Goal: Task Accomplishment & Management: Use online tool/utility

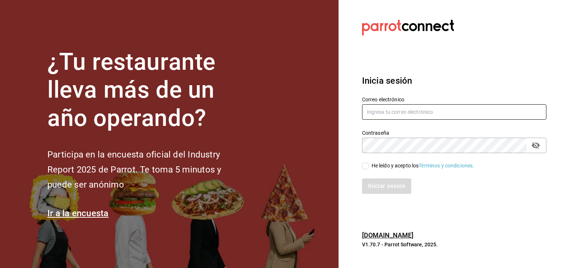
type input "[EMAIL_ADDRESS][PERSON_NAME][DOMAIN_NAME]"
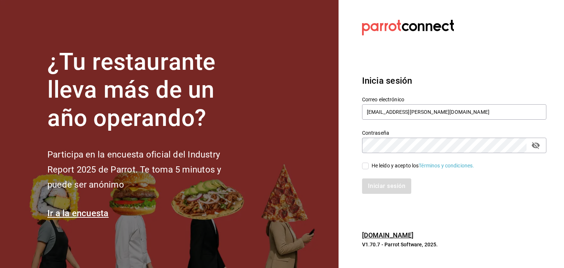
click at [368, 165] on input "He leído y acepto los Términos y condiciones." at bounding box center [365, 166] width 7 height 7
checkbox input "true"
click at [378, 190] on button "Iniciar sesión" at bounding box center [387, 185] width 50 height 15
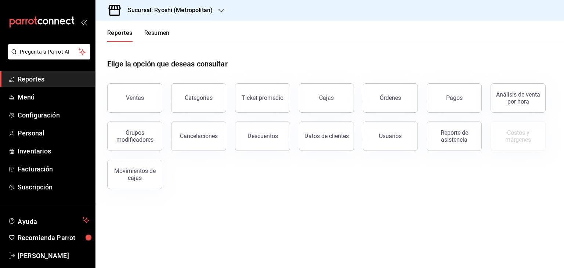
click at [195, 11] on h3 "Sucursal: Ryoshi (Metropolitan)" at bounding box center [167, 10] width 91 height 9
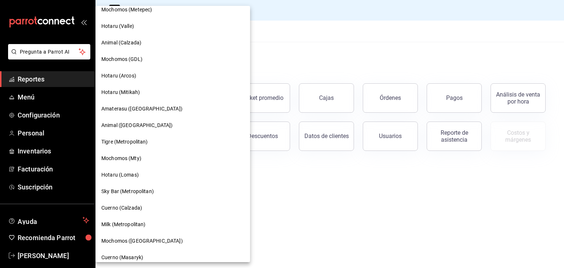
scroll to position [113, 0]
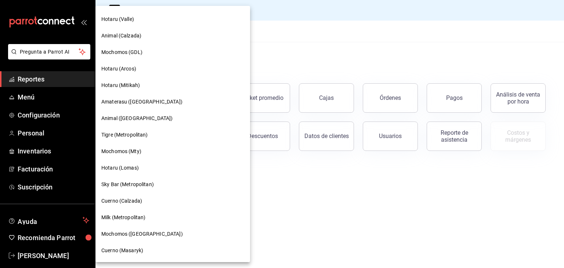
drag, startPoint x: 203, startPoint y: 125, endPoint x: 210, endPoint y: 124, distance: 7.5
click at [210, 124] on div "Ryoshi (Metropolitan) Mika (GDL) Ryoshi (Cancun) Botica Evento(CDMX) Mochomos (…" at bounding box center [172, 134] width 154 height 256
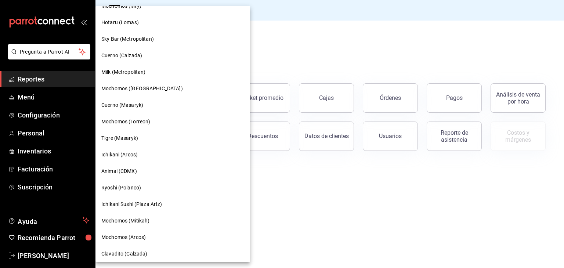
scroll to position [262, 0]
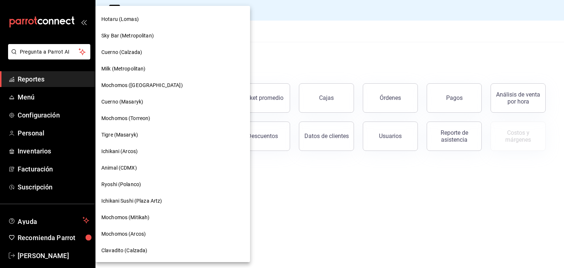
click at [150, 147] on div "Ichikani (Arcos)" at bounding box center [172, 151] width 154 height 17
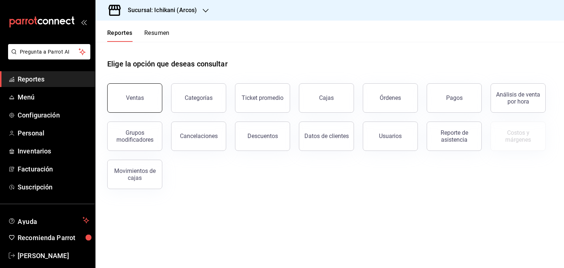
click at [145, 105] on button "Ventas" at bounding box center [134, 97] width 55 height 29
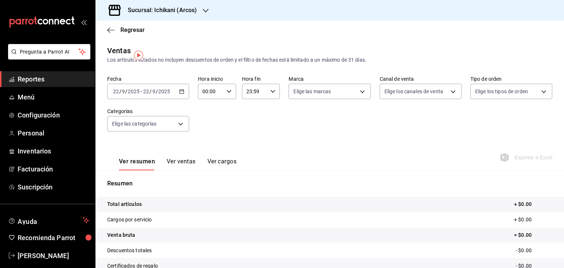
click at [182, 92] on icon "button" at bounding box center [181, 91] width 5 height 5
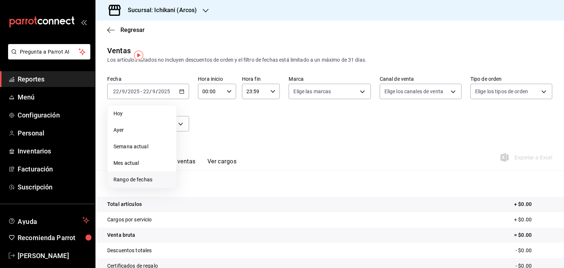
click at [161, 177] on span "Rango de fechas" at bounding box center [141, 180] width 57 height 8
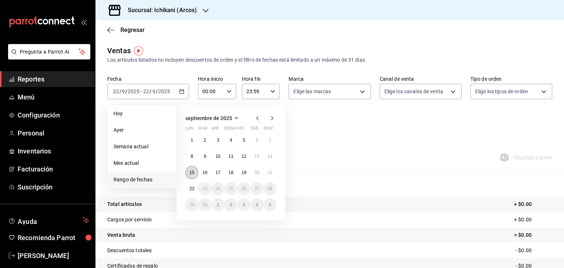
click at [193, 169] on button "15" at bounding box center [191, 172] width 13 height 13
click at [192, 187] on abbr "22" at bounding box center [191, 188] width 5 height 5
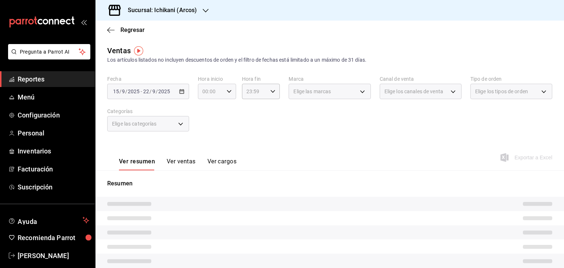
click at [228, 94] on div "00:00 Hora inicio" at bounding box center [217, 91] width 38 height 15
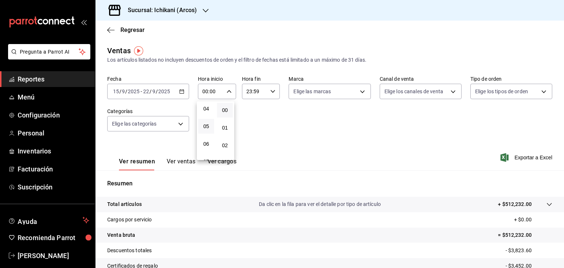
scroll to position [73, 0]
click at [208, 123] on span "05" at bounding box center [206, 125] width 7 height 6
type input "05:00"
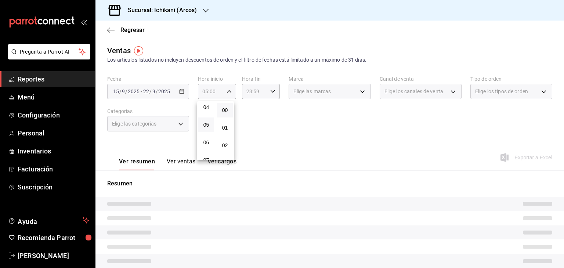
click at [252, 115] on div at bounding box center [282, 134] width 564 height 268
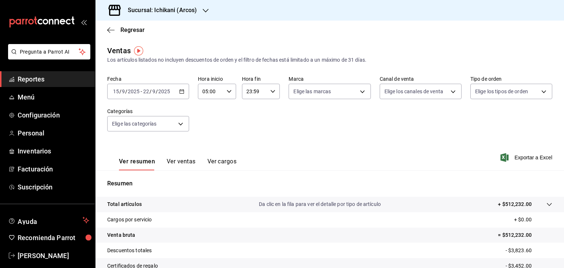
click at [272, 91] on \(Stroke\) "button" at bounding box center [272, 91] width 4 height 3
click at [251, 128] on span "05" at bounding box center [249, 125] width 7 height 6
click at [266, 107] on span "00" at bounding box center [268, 110] width 7 height 6
type input "05:00"
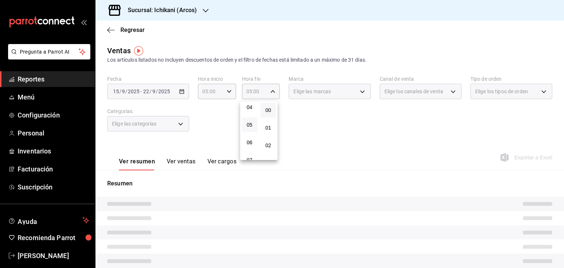
click at [357, 133] on div at bounding box center [282, 134] width 564 height 268
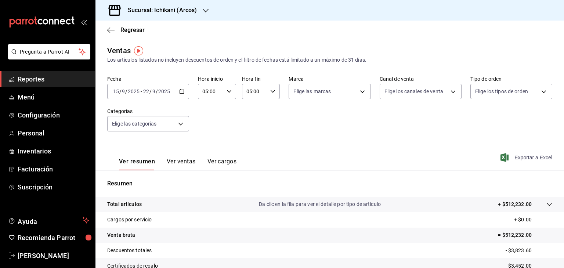
click at [506, 157] on span "Exportar a Excel" at bounding box center [527, 157] width 50 height 9
click at [179, 7] on h3 "Sucursal: Ichikani (Arcos)" at bounding box center [159, 10] width 75 height 9
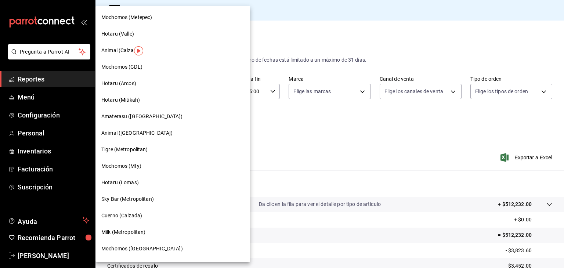
scroll to position [110, 0]
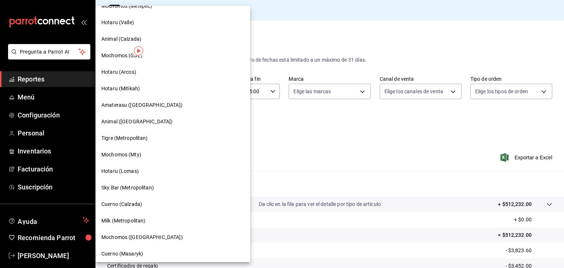
click at [160, 73] on div "Hotaru (Arcos)" at bounding box center [172, 72] width 143 height 8
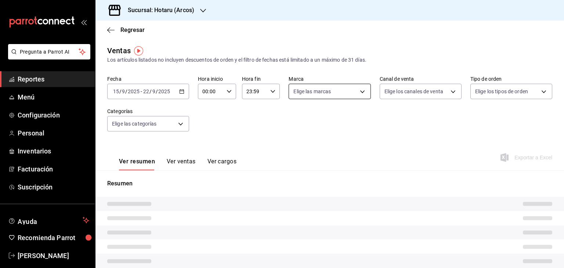
type input "05:00"
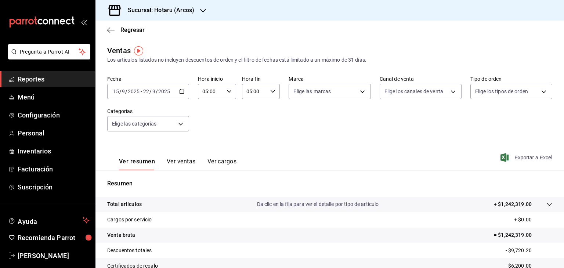
click at [501, 157] on icon "button" at bounding box center [504, 157] width 8 height 9
